Goal: Task Accomplishment & Management: Manage account settings

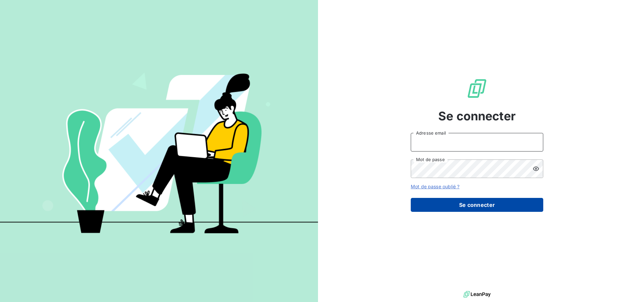
type input "[PERSON_NAME][EMAIL_ADDRESS][DOMAIN_NAME]"
click at [477, 201] on button "Se connecter" at bounding box center [476, 205] width 132 height 14
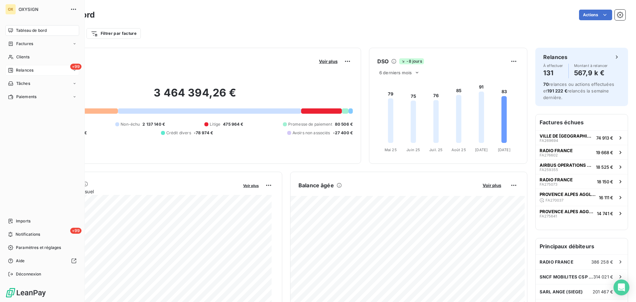
click at [20, 69] on span "Relances" at bounding box center [25, 70] width 18 height 6
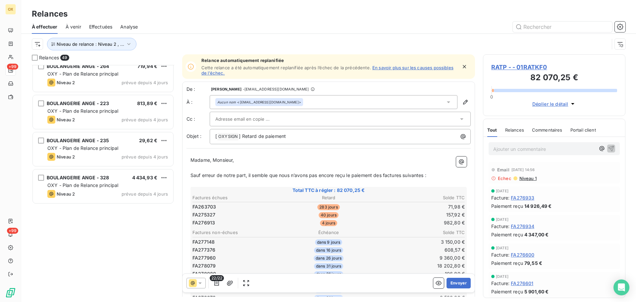
scroll to position [696, 0]
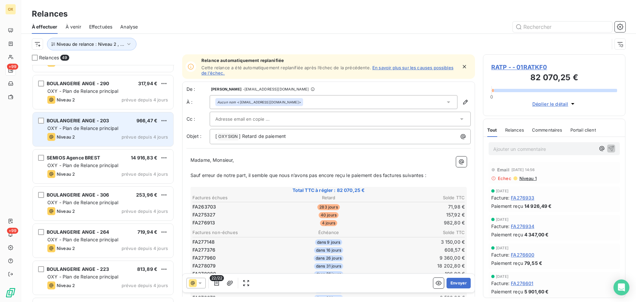
click at [102, 129] on span "OXY - Plan de Relance principal" at bounding box center [82, 128] width 71 height 6
